Goal: Information Seeking & Learning: Learn about a topic

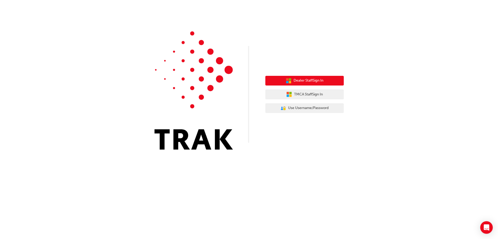
click at [307, 81] on span "Dealer Staff Sign In" at bounding box center [309, 81] width 30 height 6
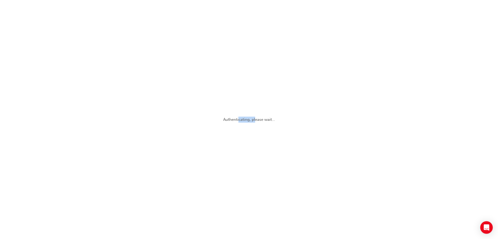
drag, startPoint x: 0, startPoint y: 0, endPoint x: 231, endPoint y: 139, distance: 269.7
click at [231, 139] on div "Authenticating, please wait..." at bounding box center [249, 119] width 498 height 239
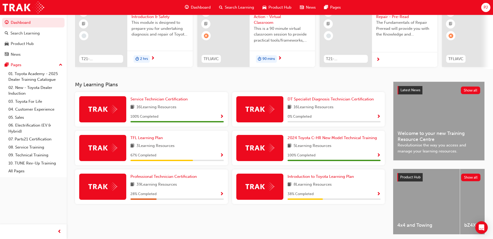
scroll to position [52, 0]
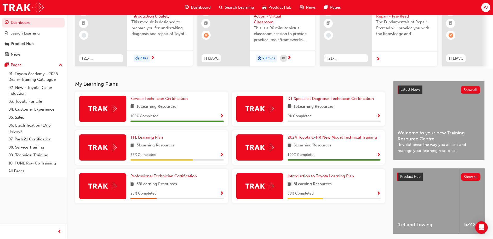
click at [211, 118] on div "100 % Completed" at bounding box center [176, 116] width 93 height 7
click at [222, 119] on span "Show Progress" at bounding box center [222, 116] width 4 height 5
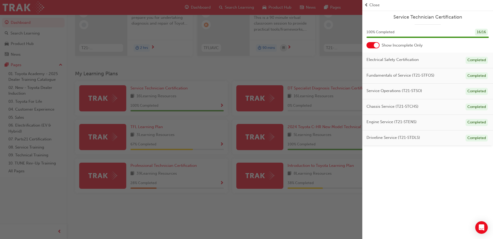
scroll to position [63, 0]
click at [372, 44] on div at bounding box center [372, 45] width 13 height 6
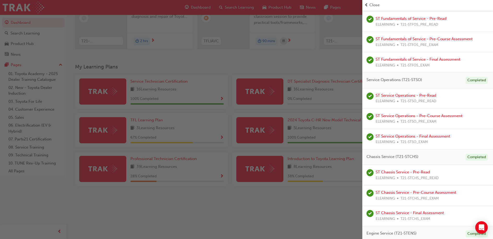
scroll to position [233, 0]
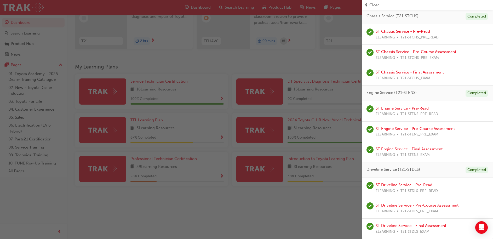
click at [438, 152] on div "ELEARNING T21-STENS_EXAM" at bounding box center [409, 155] width 67 height 6
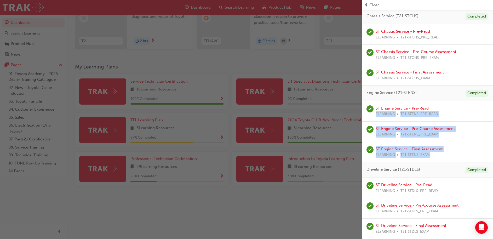
drag, startPoint x: 438, startPoint y: 152, endPoint x: 446, endPoint y: 107, distance: 45.8
click at [446, 107] on div "ST Engine Service - Pre-Read ELEARNING T21-STENS_PRE_READ ST Engine Service - P…" at bounding box center [427, 131] width 131 height 61
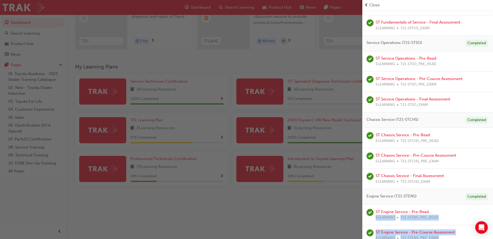
scroll to position [130, 0]
click at [219, 65] on div "button" at bounding box center [181, 119] width 362 height 239
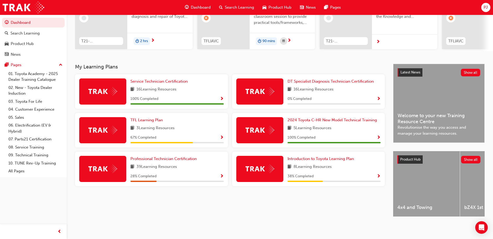
click at [213, 130] on div "TFL Learning Plan 3 Learning Resources 67 % Completed" at bounding box center [176, 130] width 93 height 26
click at [220, 135] on span "Show Progress" at bounding box center [222, 137] width 4 height 5
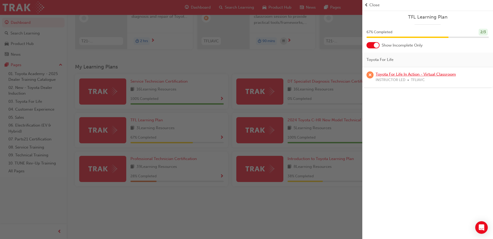
click at [400, 73] on link "Toyota For Life In Action - Virtual Classroom" at bounding box center [416, 74] width 80 height 5
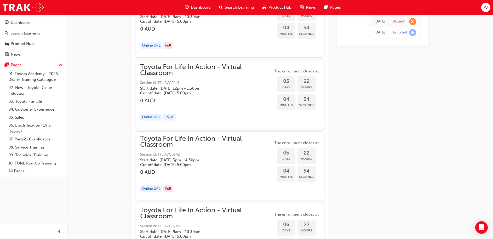
scroll to position [1082, 0]
click at [209, 87] on h5 "Start date: [DATE] 12pm - 1:30pm" at bounding box center [202, 88] width 124 height 5
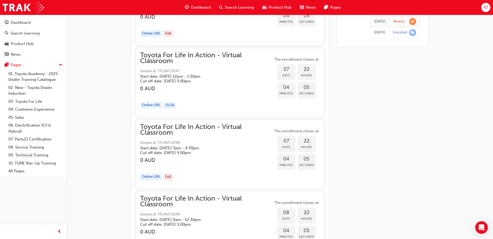
scroll to position [1524, 0]
click at [162, 61] on span "Toyota For Life In Action - Virtual Classroom" at bounding box center [206, 58] width 133 height 12
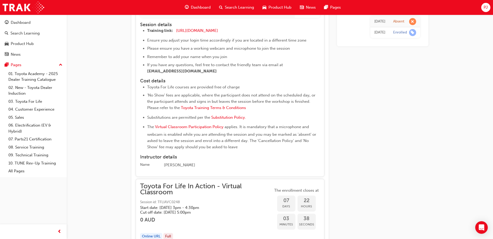
scroll to position [1650, 0]
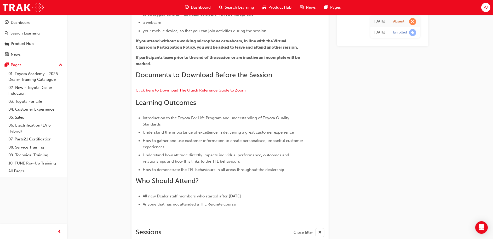
scroll to position [0, 0]
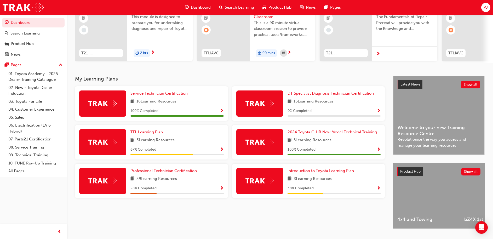
scroll to position [63, 0]
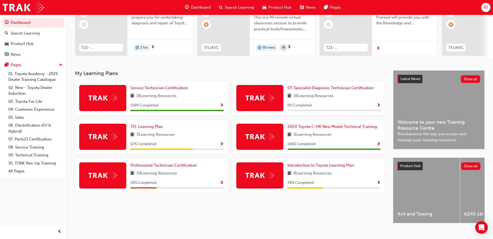
click at [213, 180] on div "Professional Technician Certification 39 Learning Resources 28 % Completed" at bounding box center [176, 175] width 93 height 26
click at [220, 145] on span "Show Progress" at bounding box center [222, 144] width 4 height 5
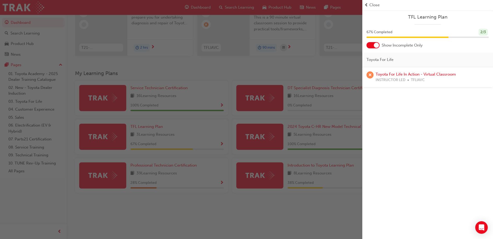
click at [370, 45] on div at bounding box center [372, 45] width 13 height 6
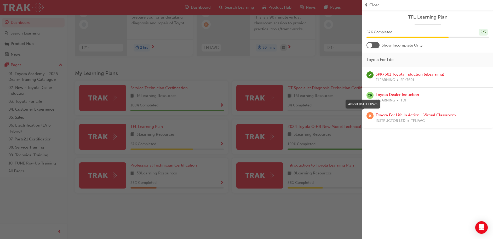
click at [369, 116] on span "learningRecordVerb_ABSENT-icon" at bounding box center [369, 115] width 7 height 7
click at [387, 115] on link "Toyota For Life In Action - Virtual Classroom" at bounding box center [416, 115] width 80 height 5
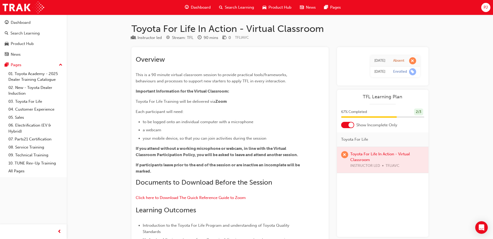
click at [192, 7] on span "Dashboard" at bounding box center [201, 7] width 20 height 6
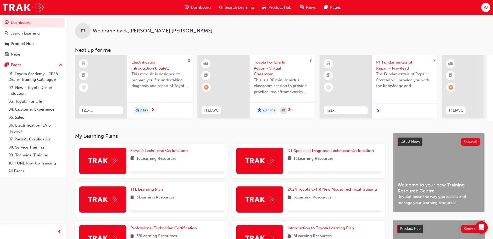
scroll to position [73, 0]
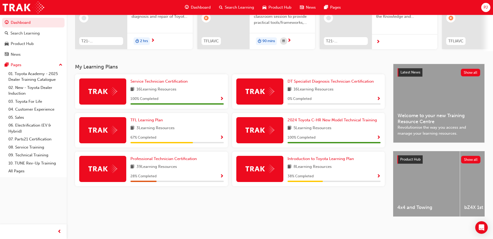
click at [219, 173] on div "28 % Completed" at bounding box center [176, 176] width 93 height 7
click at [223, 174] on span "Show Progress" at bounding box center [222, 176] width 4 height 5
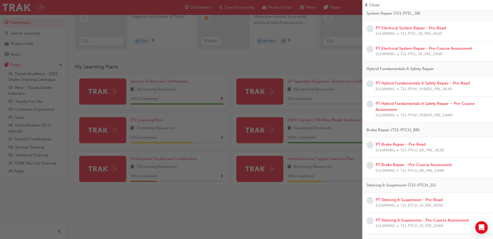
scroll to position [0, 0]
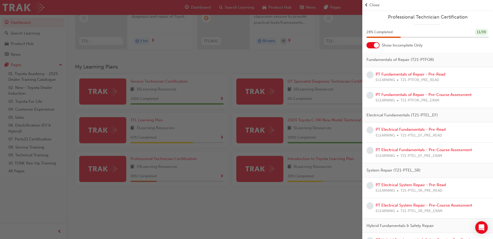
click at [377, 47] on div at bounding box center [376, 45] width 5 height 5
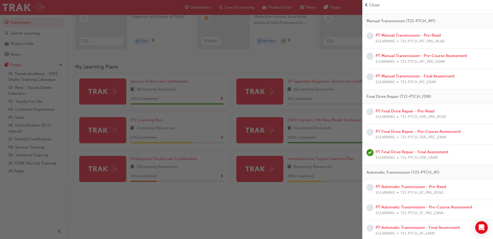
scroll to position [803, 0]
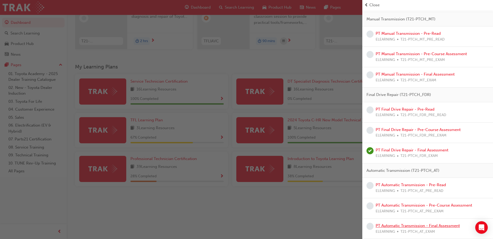
click at [385, 225] on link "PT Automatic Transmission - Final Assessment" at bounding box center [418, 225] width 84 height 5
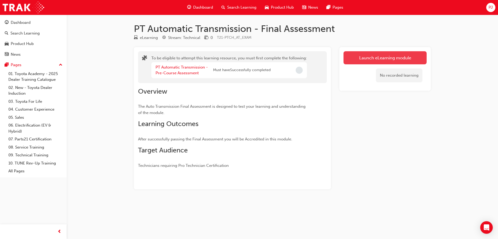
click at [369, 57] on button "Launch eLearning module" at bounding box center [384, 57] width 83 height 13
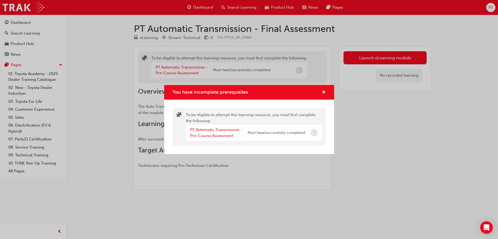
click at [314, 133] on span "Incomplete" at bounding box center [313, 132] width 7 height 7
click at [323, 92] on span "cross-icon" at bounding box center [324, 92] width 4 height 5
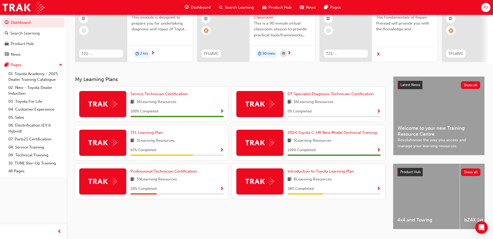
scroll to position [73, 0]
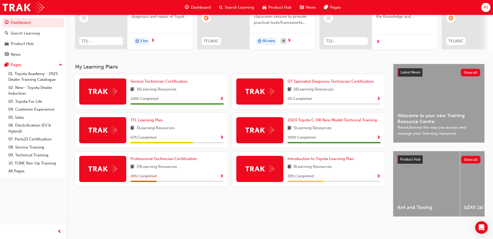
click at [378, 99] on span "Show Progress" at bounding box center [379, 99] width 4 height 5
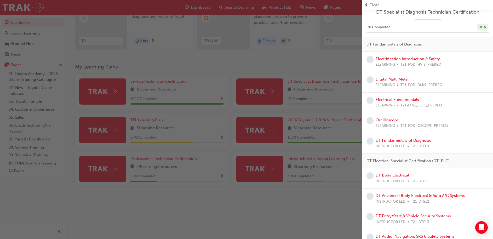
scroll to position [2, 0]
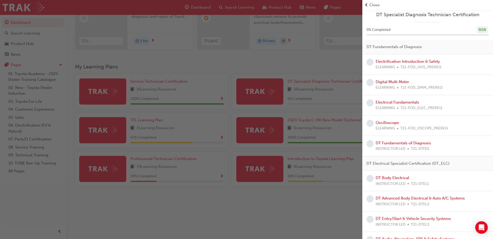
click at [320, 157] on div "button" at bounding box center [181, 119] width 362 height 239
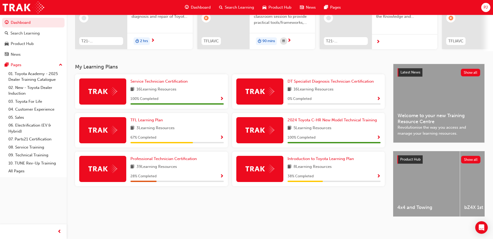
click at [220, 170] on div "Professional Technician Certification 39 Learning Resources 28 % Completed" at bounding box center [176, 169] width 93 height 26
click at [220, 174] on span "Show Progress" at bounding box center [222, 176] width 4 height 5
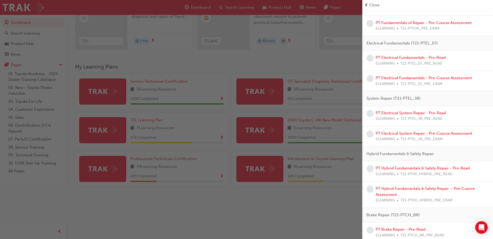
scroll to position [0, 0]
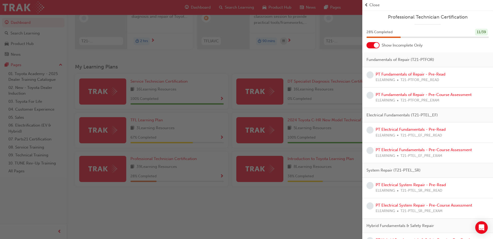
click at [375, 48] on div at bounding box center [372, 45] width 13 height 6
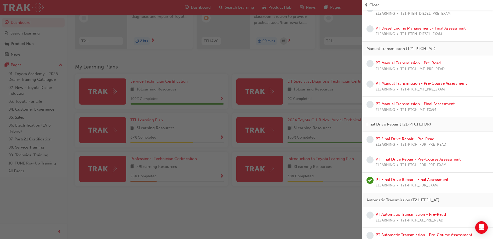
scroll to position [803, 0]
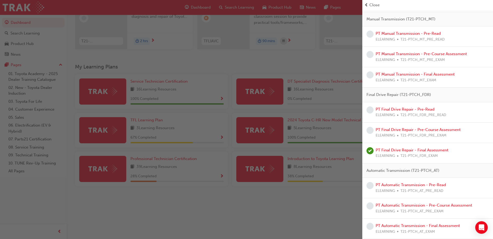
click at [207, 90] on div "button" at bounding box center [181, 119] width 362 height 239
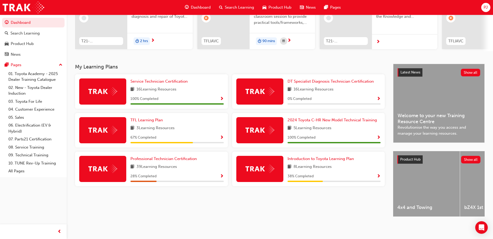
click at [221, 97] on span "Show Progress" at bounding box center [222, 99] width 4 height 5
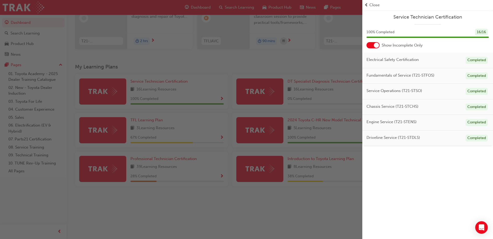
click at [371, 46] on div at bounding box center [372, 45] width 13 height 6
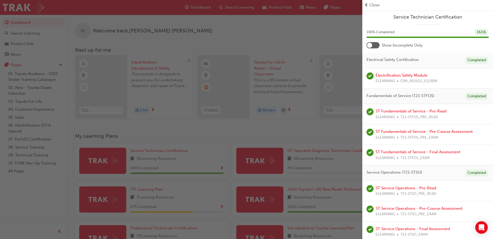
scroll to position [73, 0]
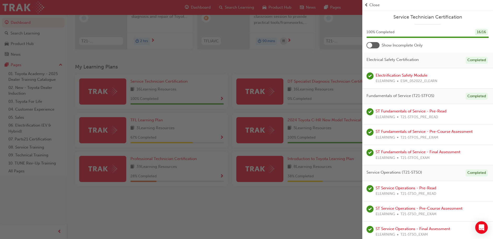
click at [237, 212] on div "button" at bounding box center [181, 119] width 362 height 239
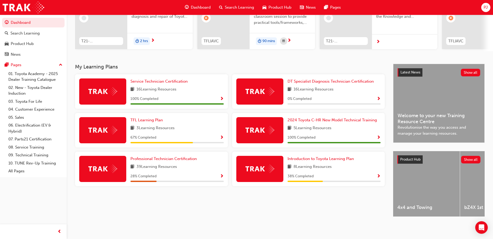
click at [369, 173] on div "38 % Completed" at bounding box center [333, 176] width 93 height 7
click at [377, 174] on span "Show Progress" at bounding box center [379, 176] width 4 height 5
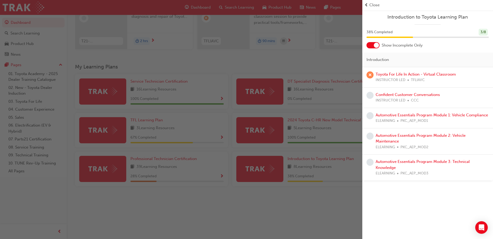
click at [373, 45] on div at bounding box center [372, 45] width 13 height 6
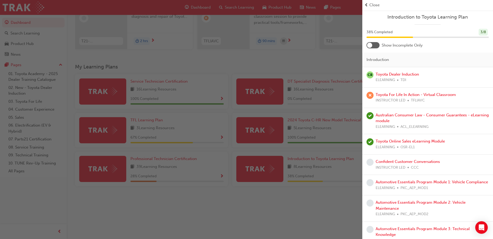
scroll to position [15, 0]
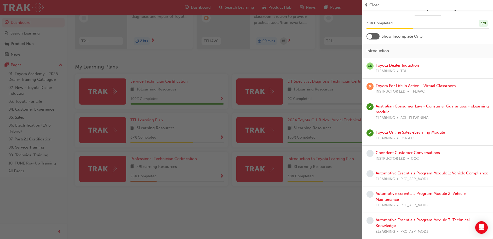
click at [266, 207] on div "button" at bounding box center [181, 119] width 362 height 239
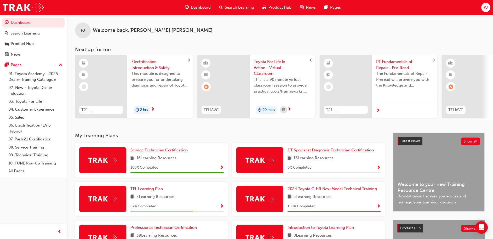
scroll to position [73, 0]
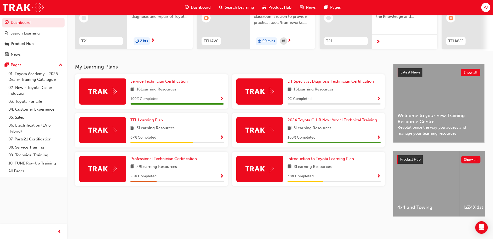
click at [373, 174] on div "38 % Completed" at bounding box center [333, 176] width 93 height 7
click at [374, 96] on div "0 % Completed" at bounding box center [333, 99] width 93 height 7
click at [379, 97] on span "Show Progress" at bounding box center [379, 99] width 4 height 5
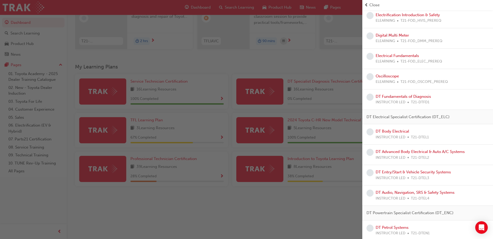
scroll to position [0, 0]
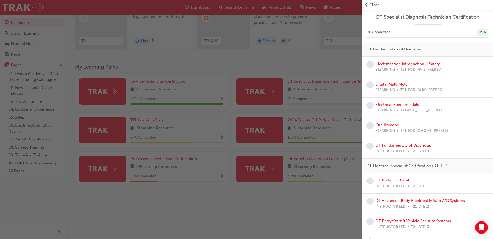
click at [152, 54] on div "button" at bounding box center [181, 119] width 362 height 239
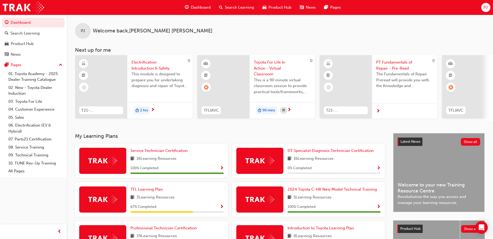
click at [150, 61] on span "Electrification Introduction & Safety" at bounding box center [159, 65] width 57 height 12
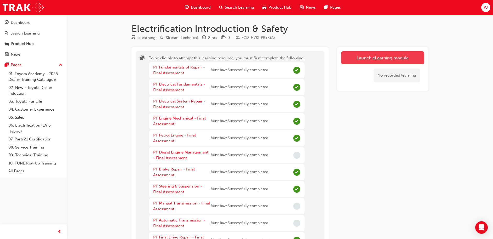
click at [399, 56] on button "Launch eLearning module" at bounding box center [382, 57] width 83 height 13
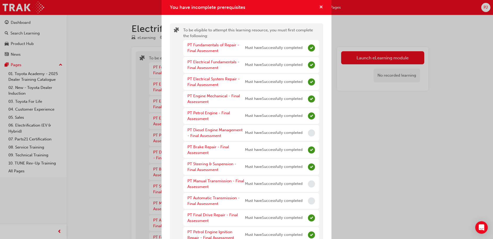
click at [319, 5] on span "cross-icon" at bounding box center [321, 7] width 4 height 5
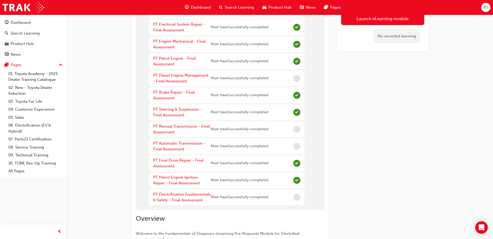
scroll to position [77, 0]
drag, startPoint x: 315, startPoint y: 5, endPoint x: 231, endPoint y: 187, distance: 200.5
click at [231, 187] on div "PT Petrol Engine Ignition Repair - Final Assessment Must have Successfully comp…" at bounding box center [227, 180] width 156 height 16
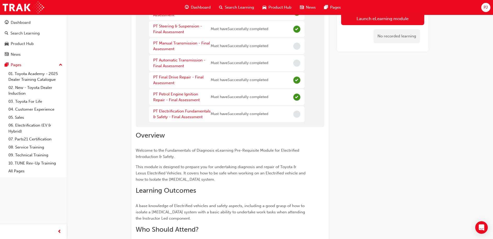
scroll to position [0, 0]
